Goal: Task Accomplishment & Management: Use online tool/utility

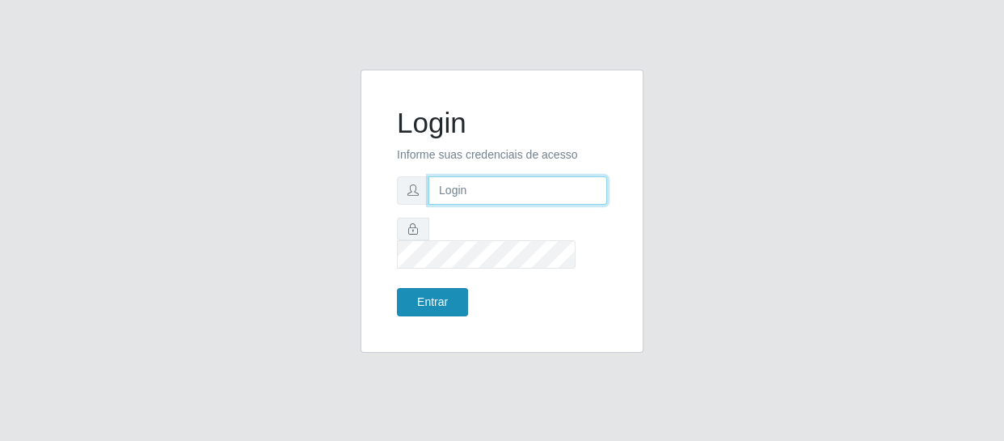
type input "[EMAIL_ADDRESS][DOMAIN_NAME]"
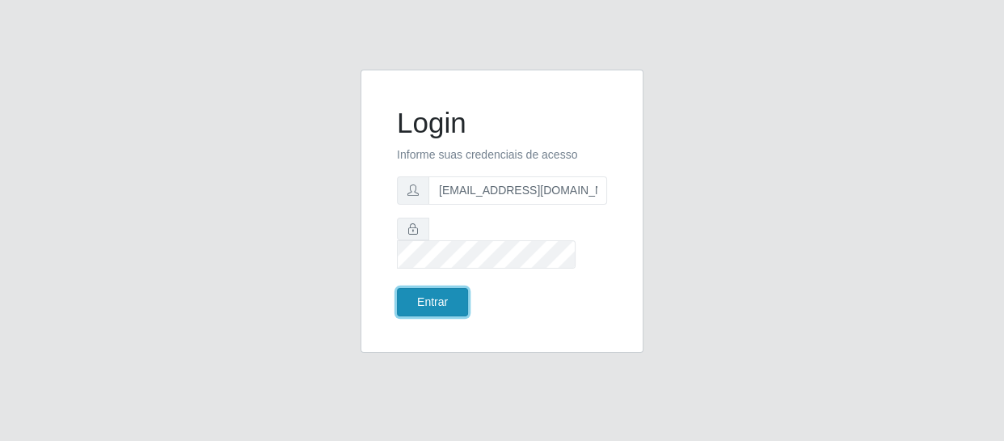
click at [446, 291] on button "Entrar" at bounding box center [432, 302] width 71 height 28
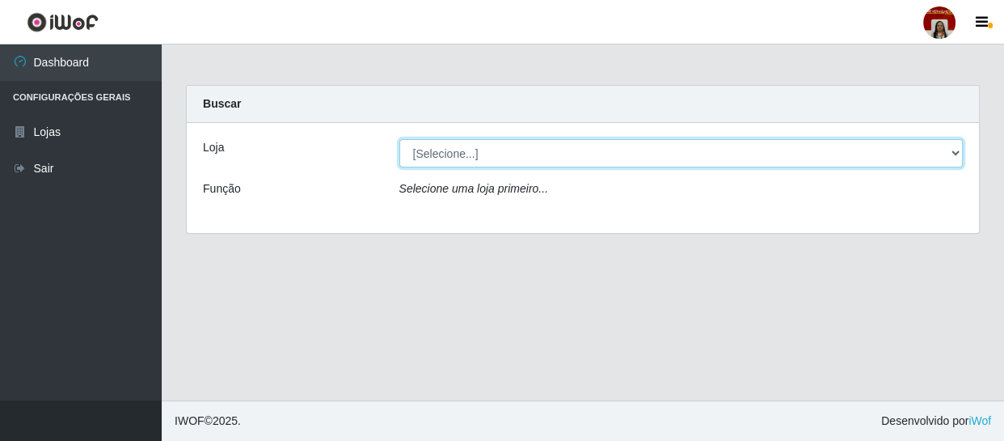
click at [440, 151] on select "[Selecione...] Mar Vermelho - Loja 04" at bounding box center [681, 153] width 564 height 28
select select "251"
click at [399, 139] on select "[Selecione...] Mar Vermelho - Loja 04" at bounding box center [681, 153] width 564 height 28
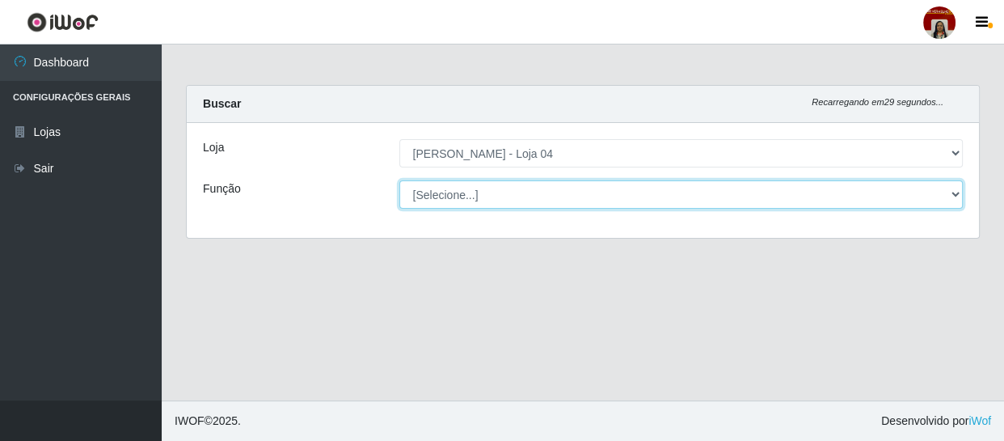
drag, startPoint x: 441, startPoint y: 164, endPoint x: 442, endPoint y: 192, distance: 27.5
click at [442, 192] on select "[Selecione...] ASG ASG + ASG ++ Auxiliar de Depósito Auxiliar de Depósito + Aux…" at bounding box center [681, 194] width 564 height 28
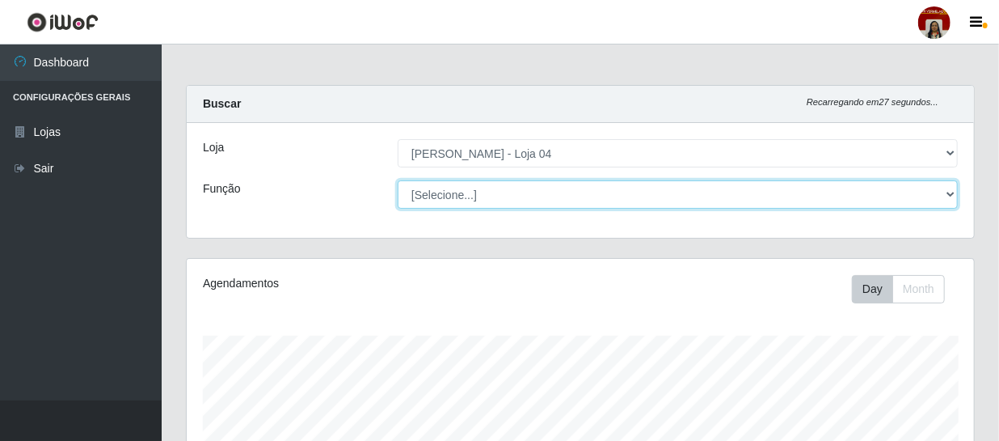
scroll to position [335, 787]
select select "22"
click at [398, 180] on select "[Selecione...] ASG ASG + ASG ++ Auxiliar de Depósito Auxiliar de Depósito + Aux…" at bounding box center [678, 194] width 560 height 28
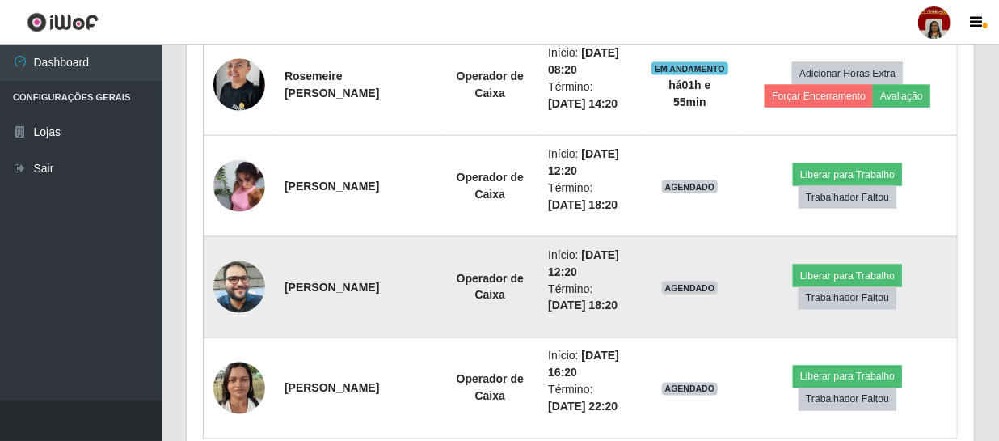
scroll to position [1152, 0]
